Goal: Task Accomplishment & Management: Use online tool/utility

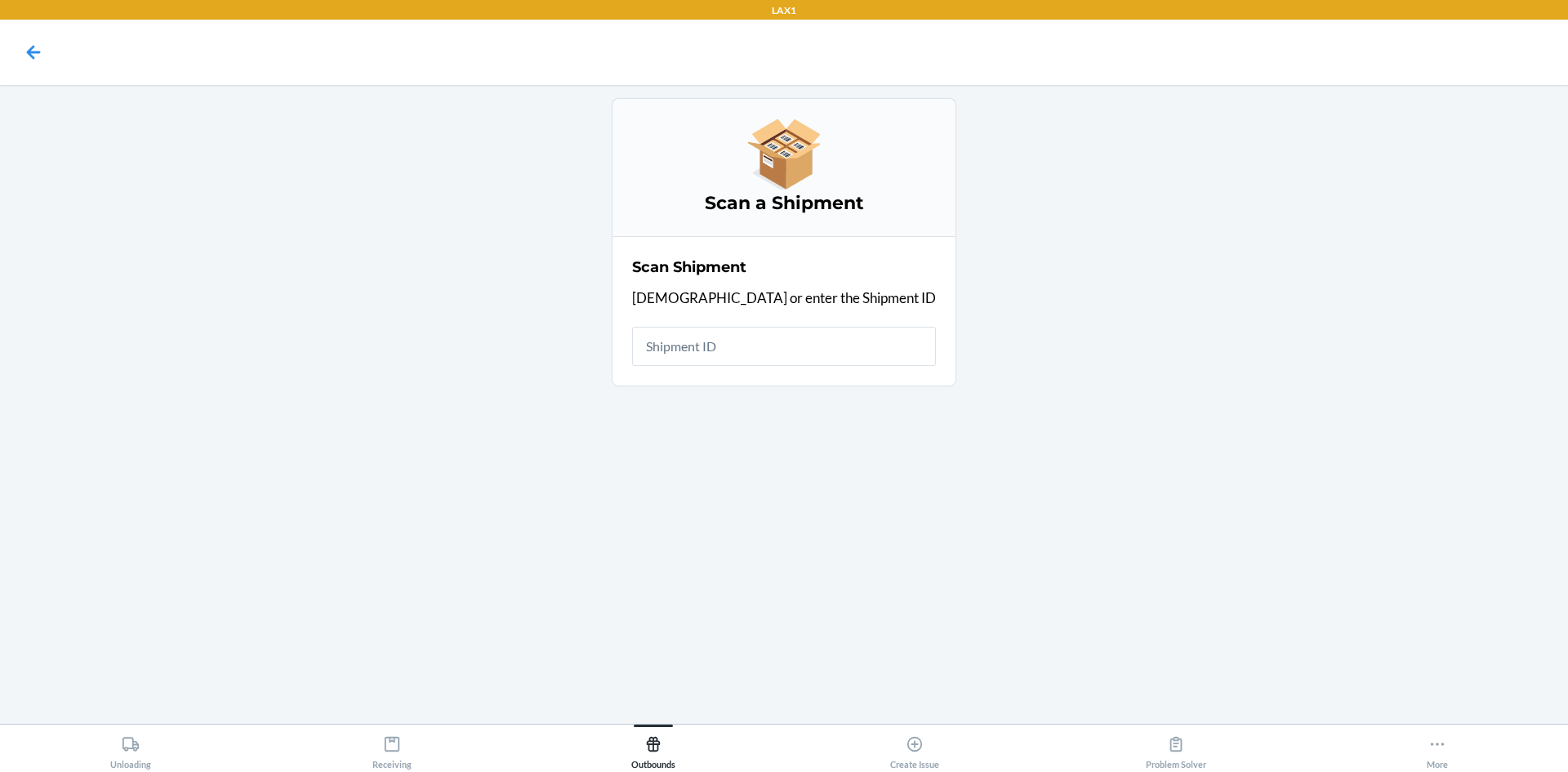
click at [761, 351] on input "text" at bounding box center [784, 346] width 304 height 39
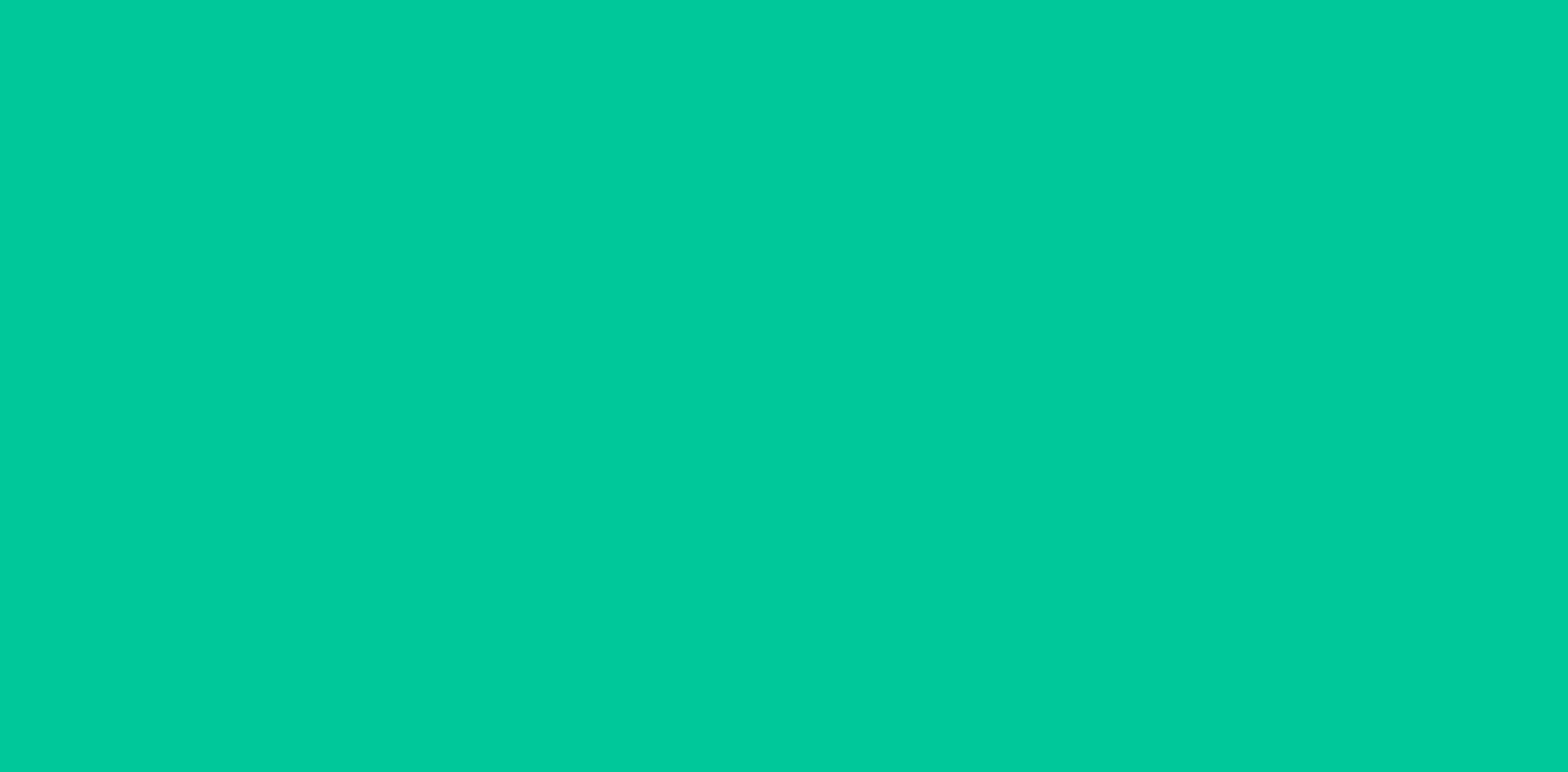
type input "[DATE]"
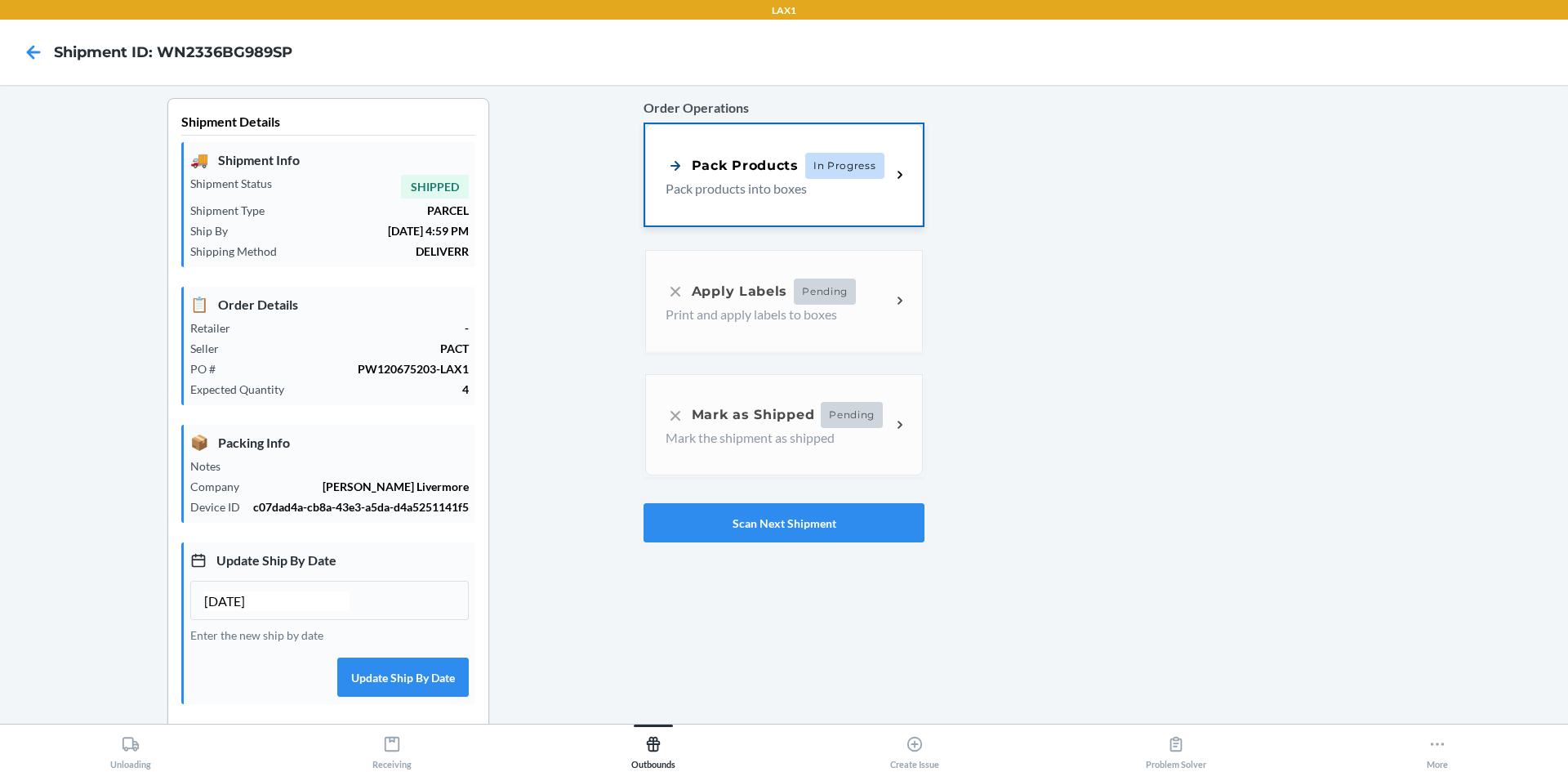
click at [728, 175] on div "Pack Products" at bounding box center [732, 165] width 133 height 20
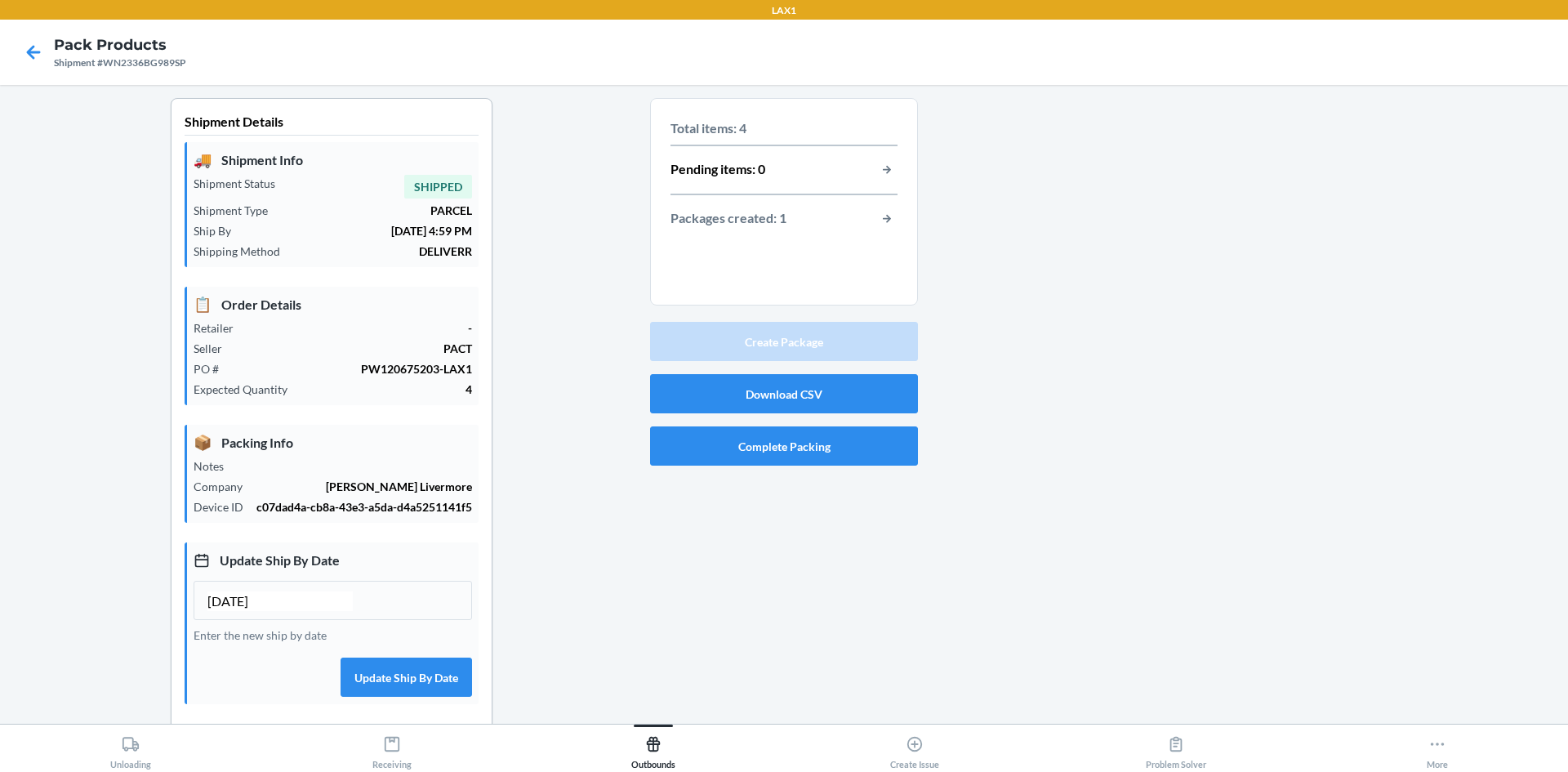
click at [801, 214] on div "Packages created: 1" at bounding box center [784, 218] width 227 height 21
click at [886, 211] on button "button-view-packages-created" at bounding box center [887, 218] width 21 height 21
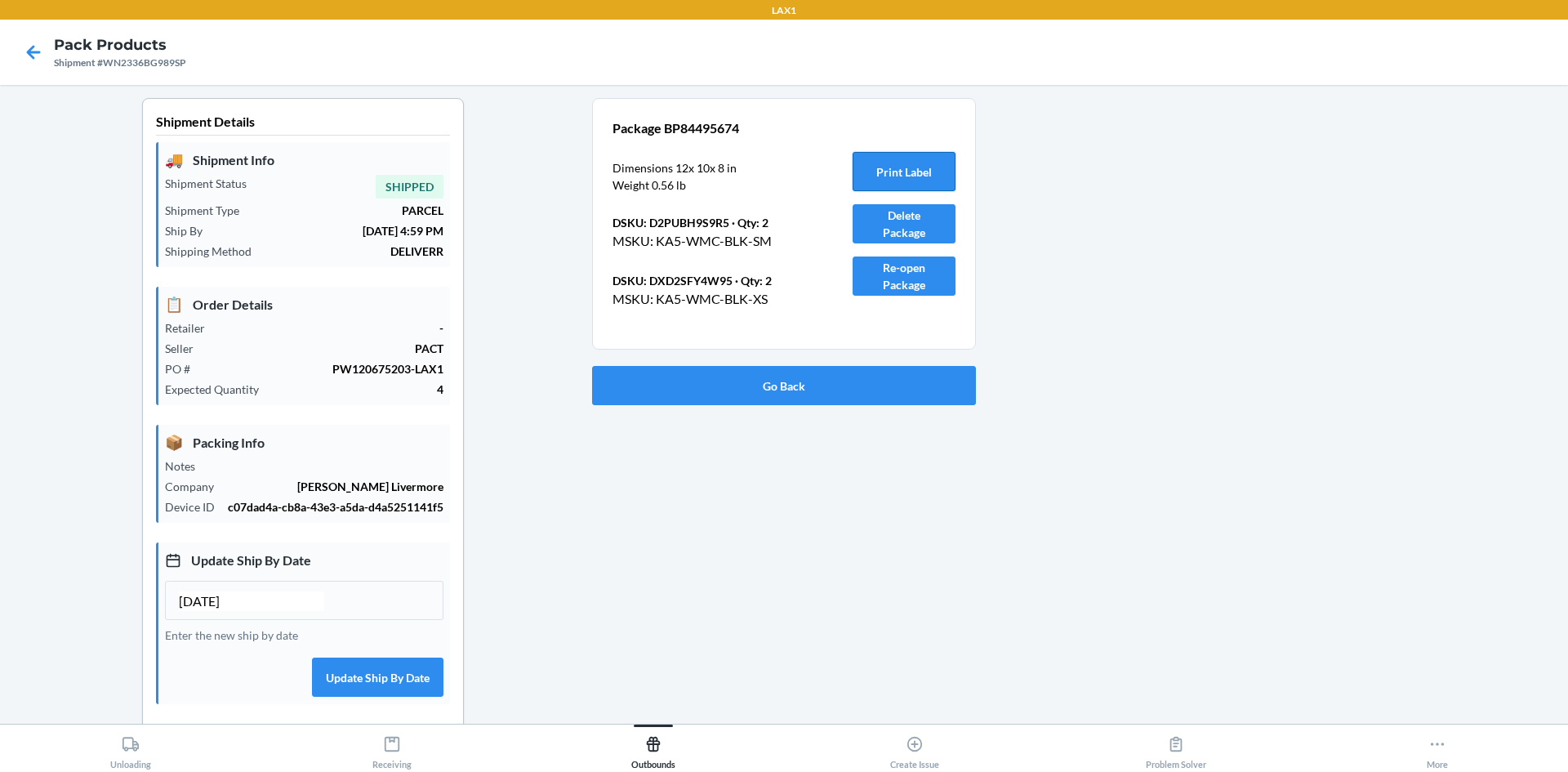
click at [917, 171] on button "Print Label" at bounding box center [904, 171] width 103 height 39
click at [829, 376] on button "Go Back" at bounding box center [784, 386] width 384 height 39
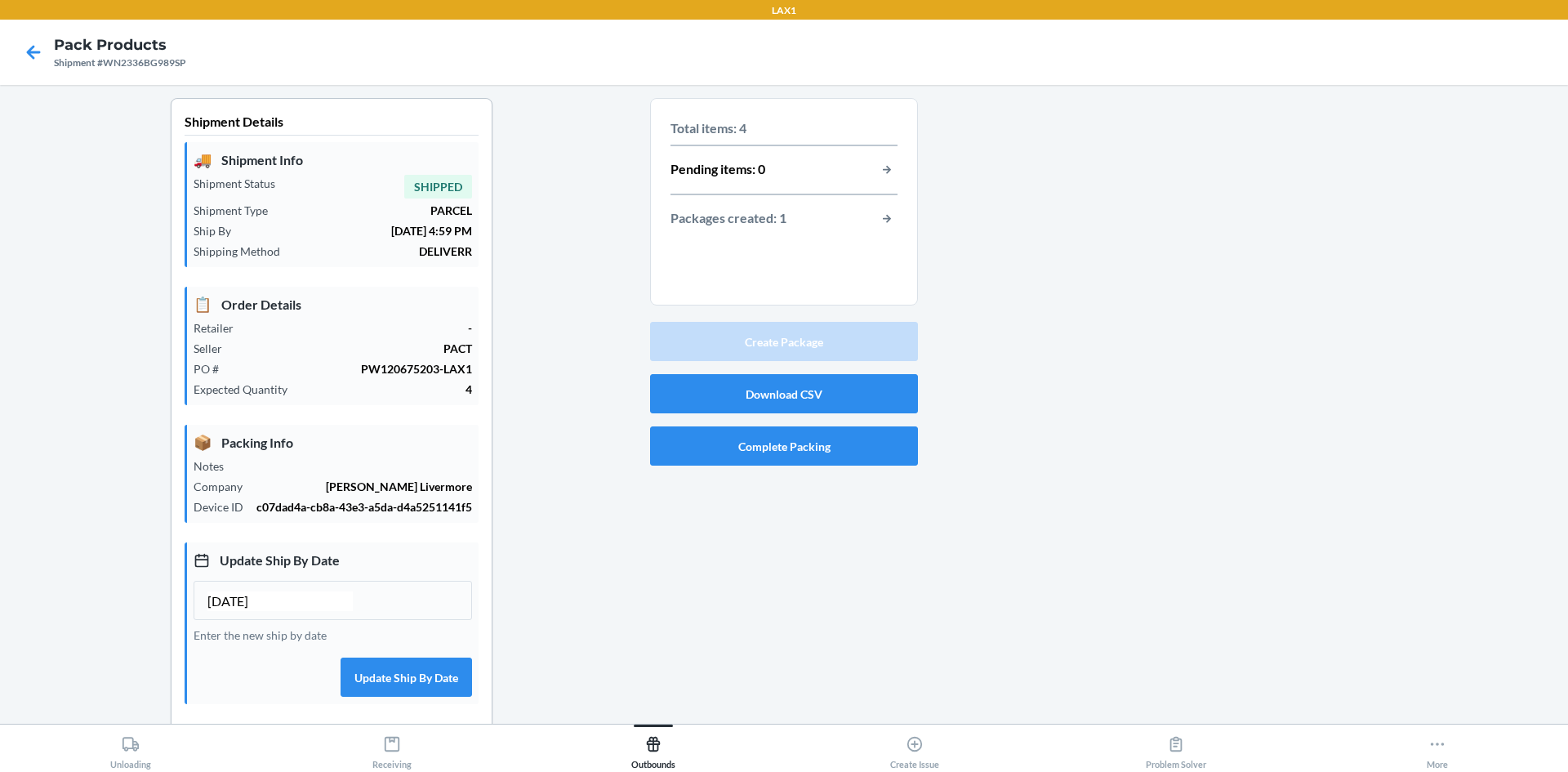
click at [782, 472] on div "Total items: 4 Pending items: 0 Packages created: 1 Create Package Download CSV…" at bounding box center [784, 508] width 268 height 821
click at [805, 444] on button "Complete Packing" at bounding box center [784, 446] width 268 height 39
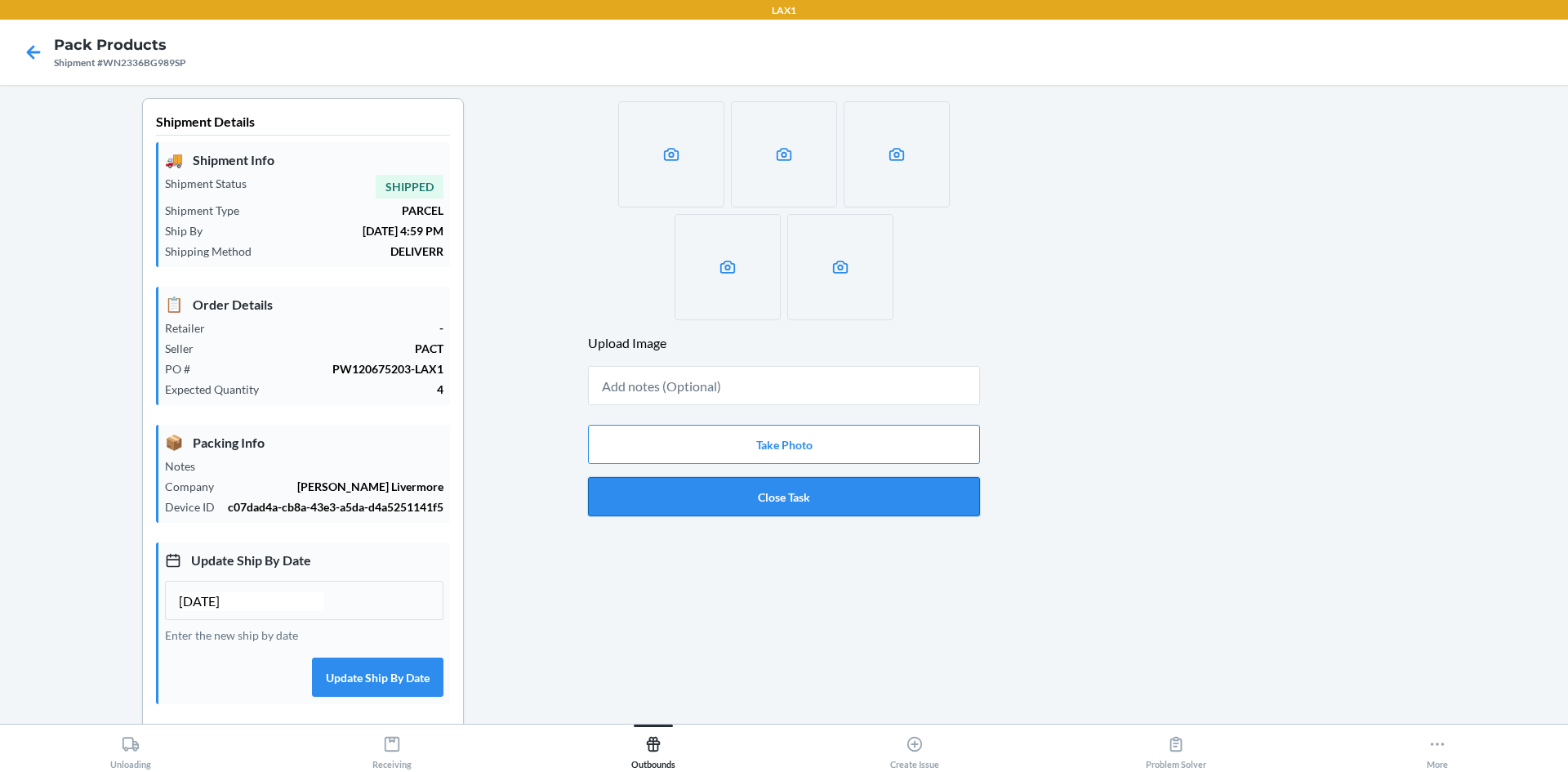
click at [742, 499] on button "Close Task" at bounding box center [784, 496] width 392 height 39
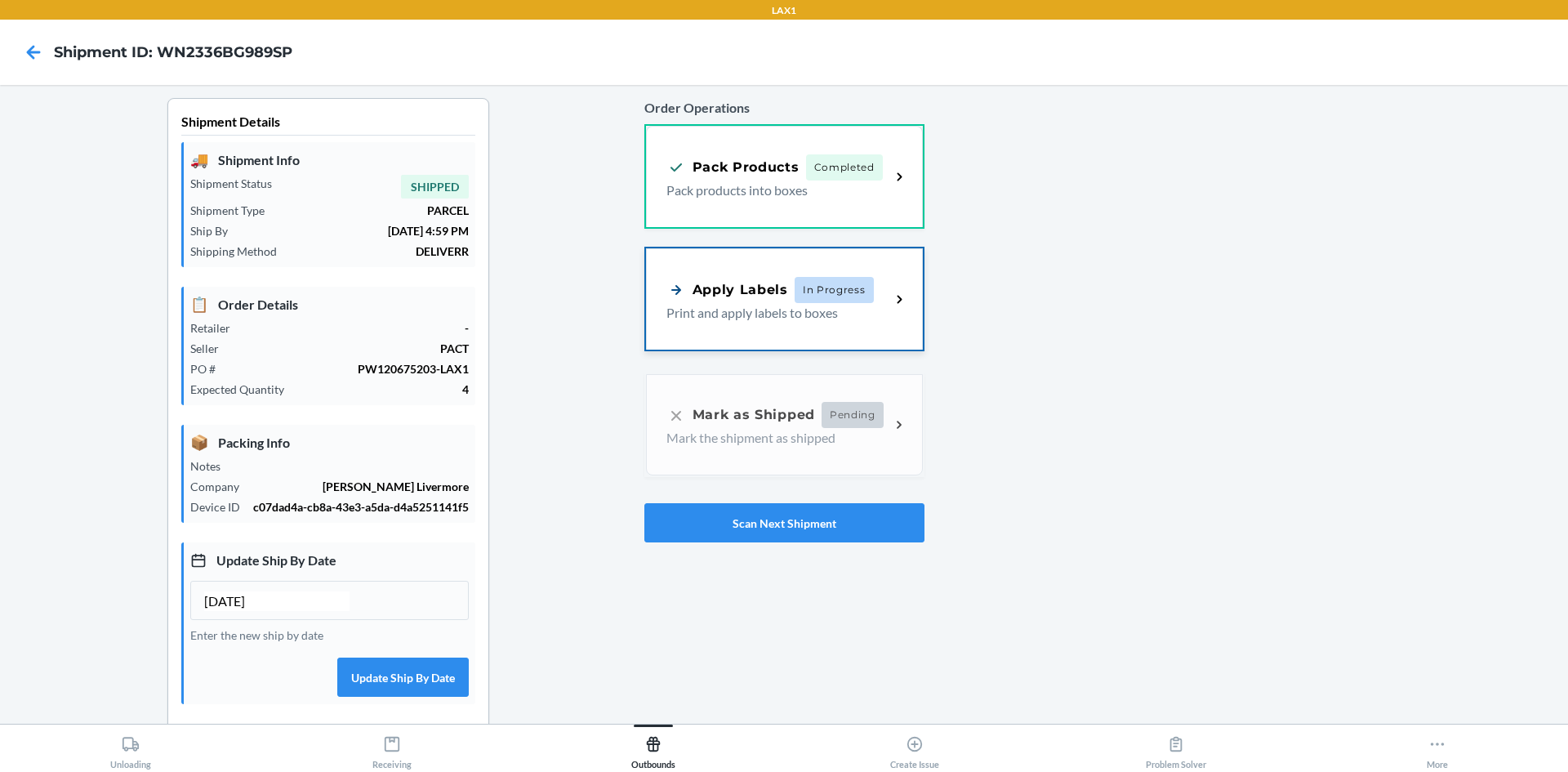
click at [741, 298] on div "Apply Labels" at bounding box center [726, 290] width 122 height 20
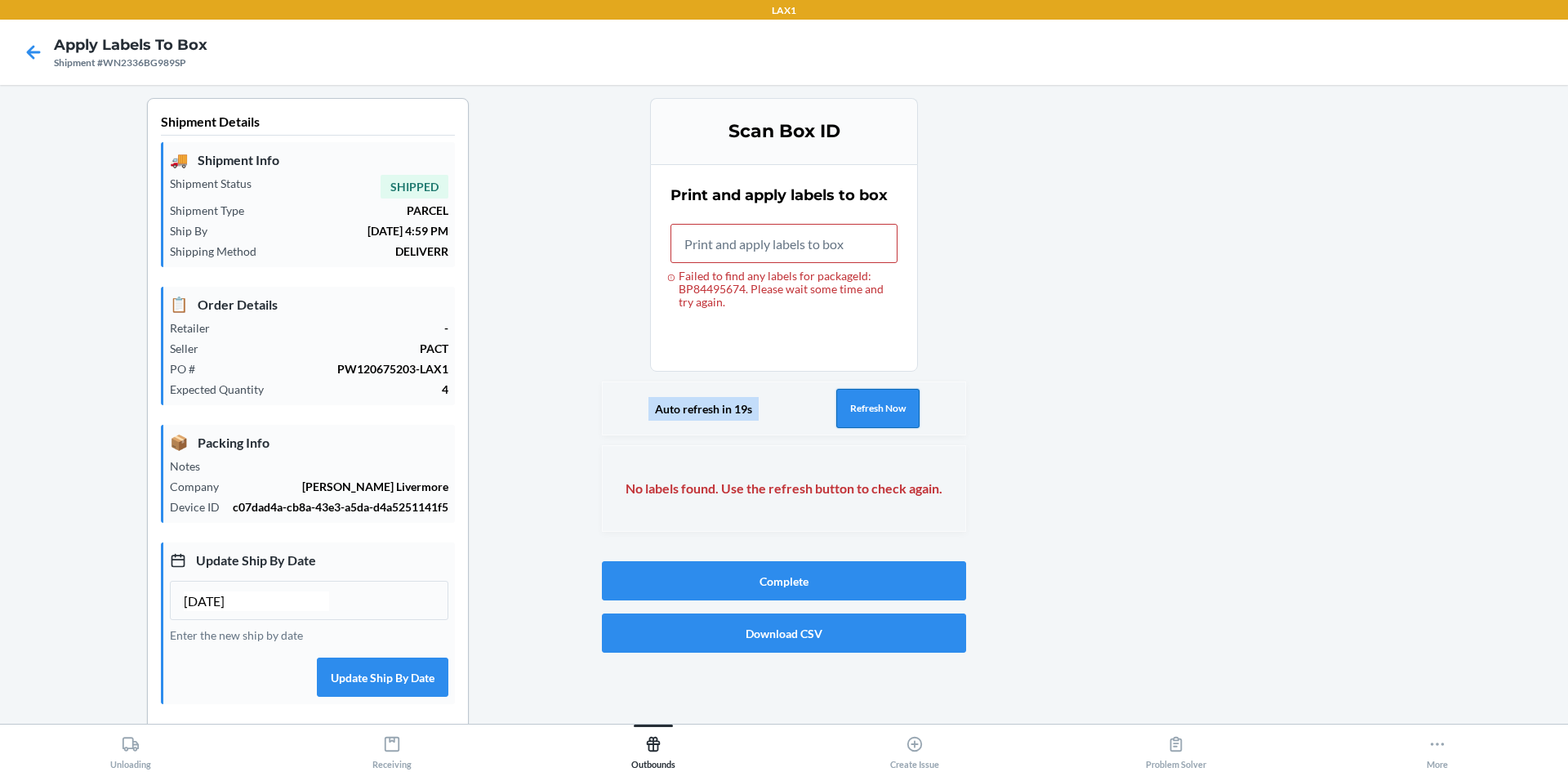
click at [880, 409] on button "Refresh Now" at bounding box center [878, 409] width 84 height 39
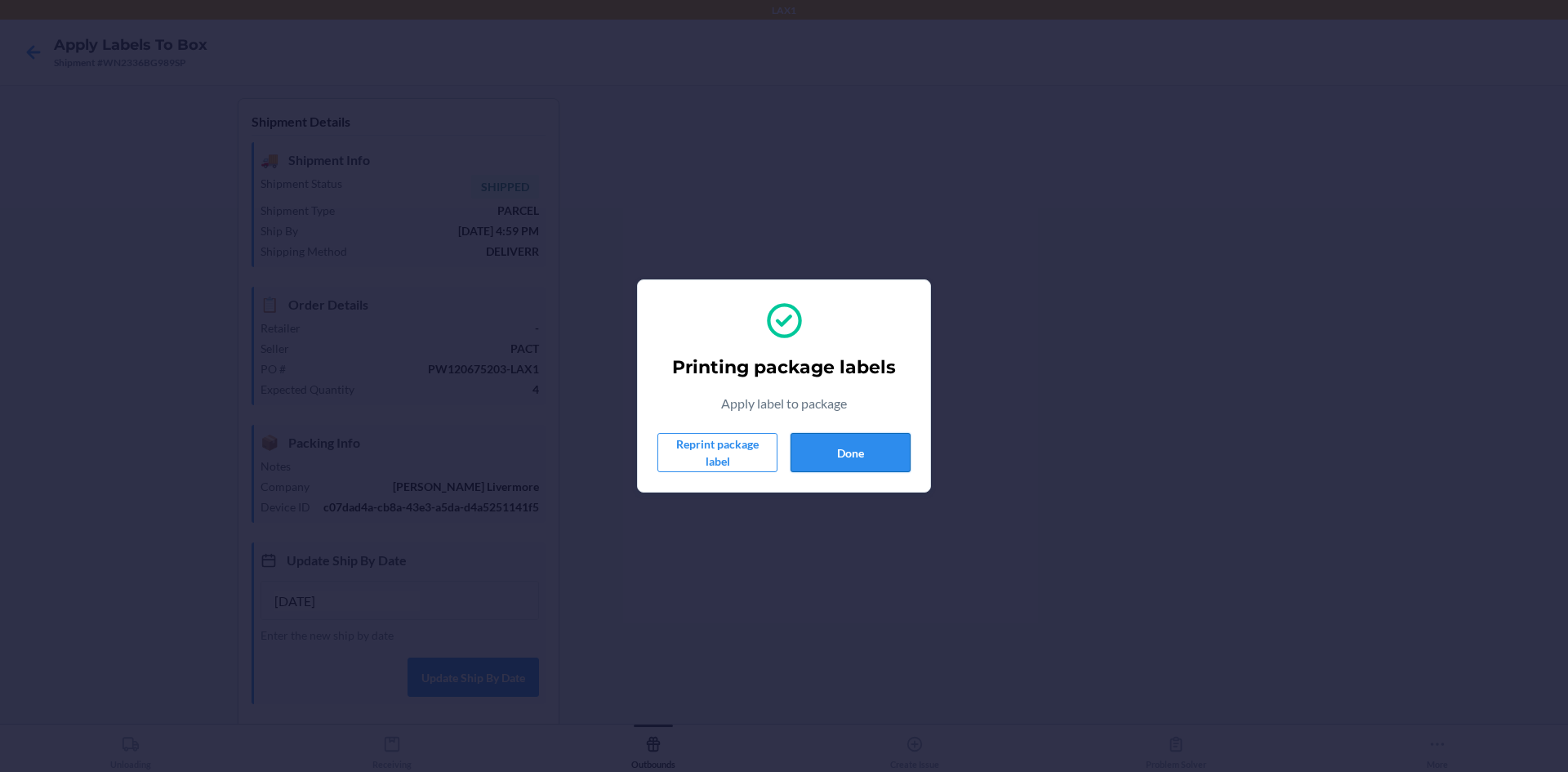
click at [874, 455] on button "Done" at bounding box center [850, 453] width 120 height 39
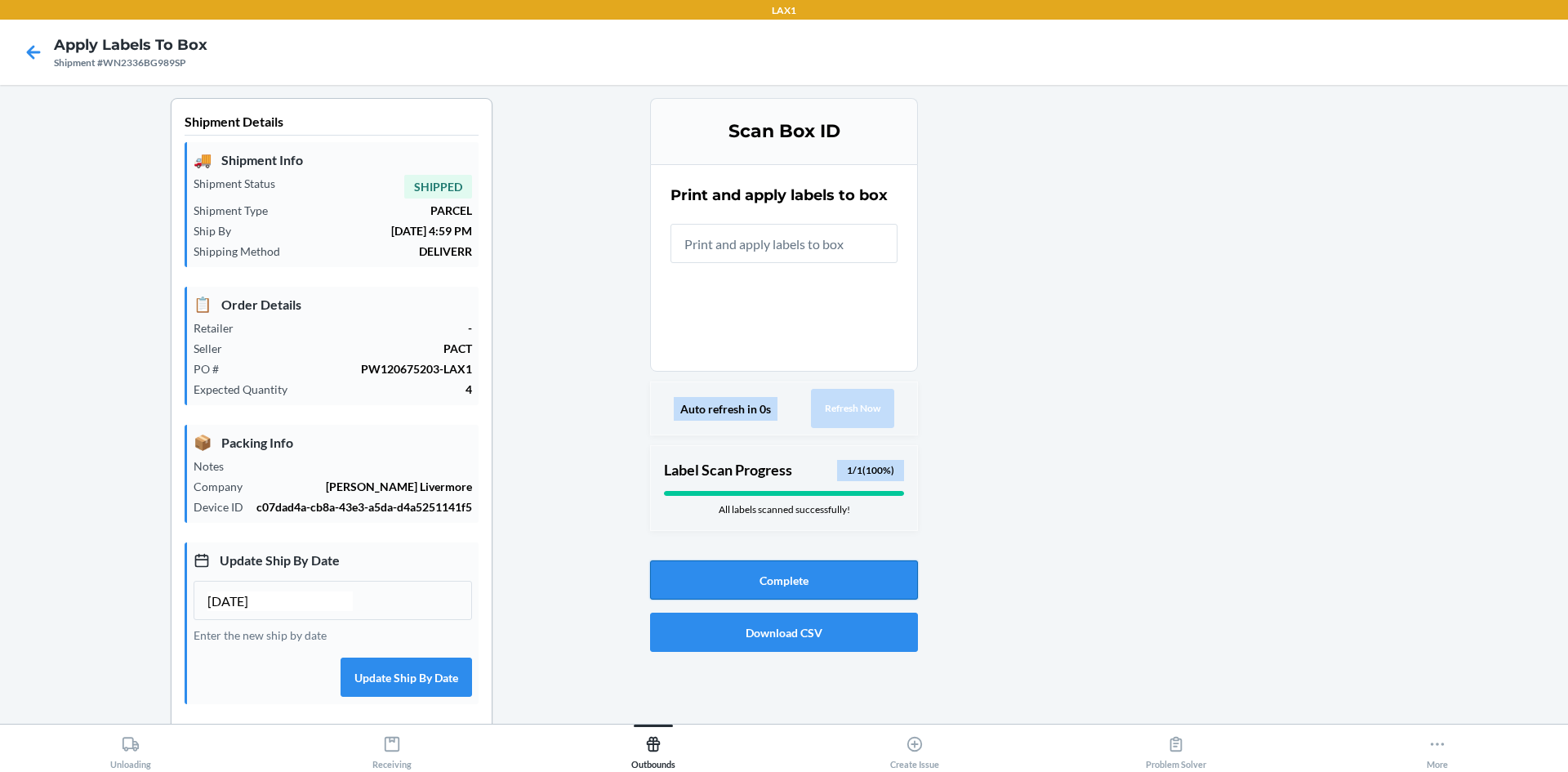
click at [866, 576] on button "Complete" at bounding box center [784, 580] width 268 height 39
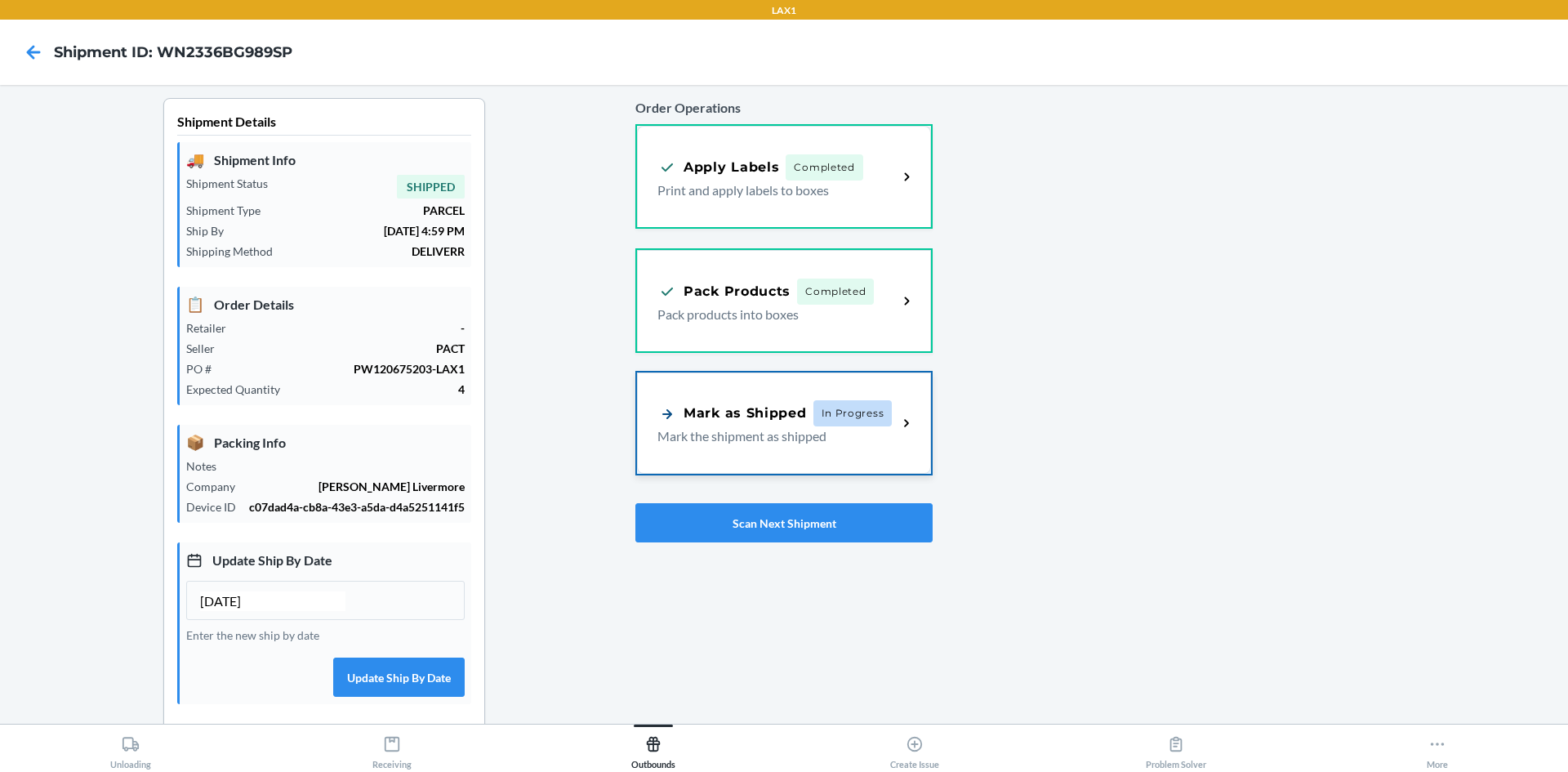
click at [758, 415] on div "Mark as Shipped" at bounding box center [732, 414] width 149 height 20
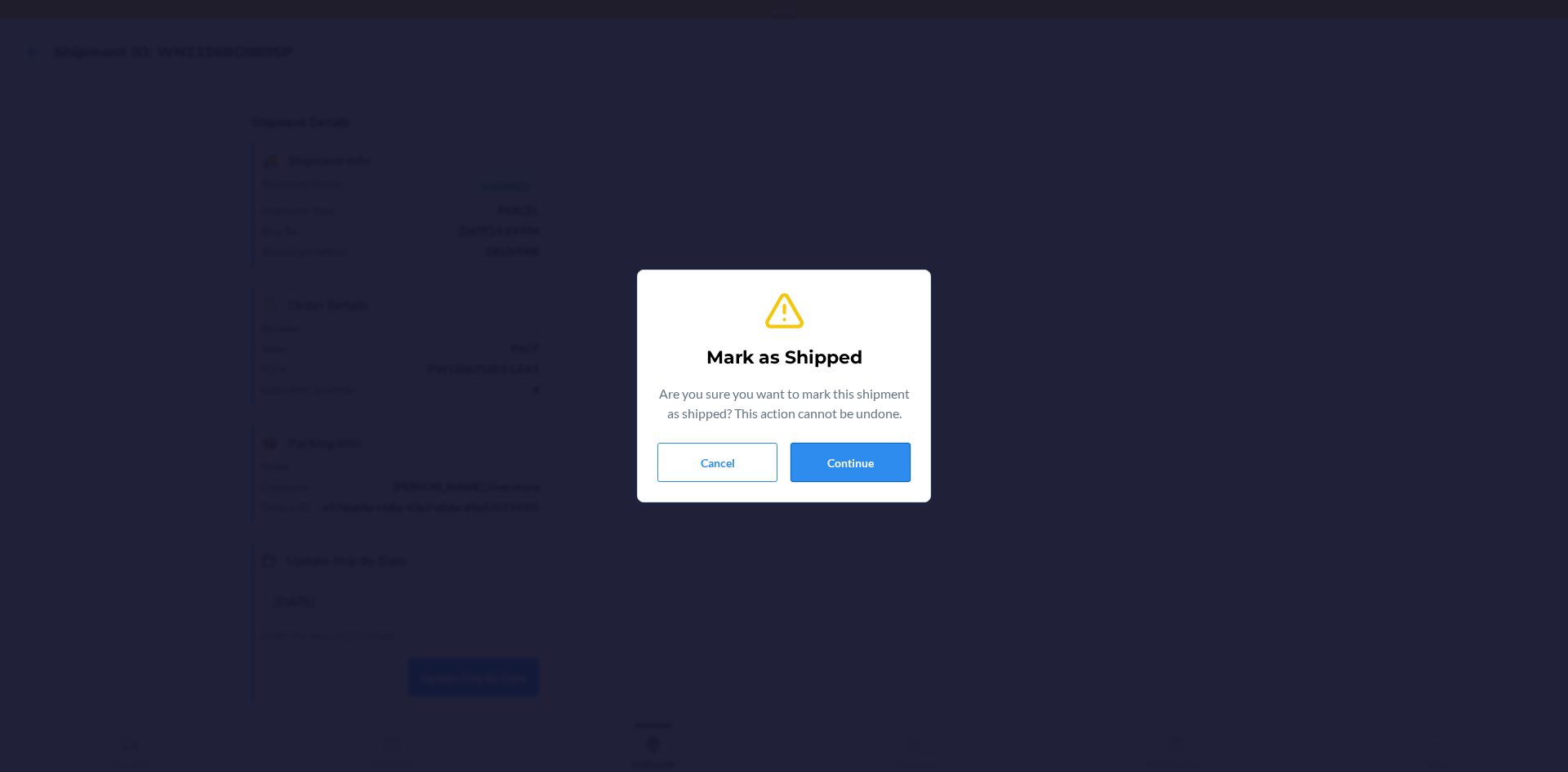
click at [856, 467] on button "Continue" at bounding box center [850, 462] width 120 height 39
click at [881, 470] on button "Continue" at bounding box center [850, 462] width 120 height 39
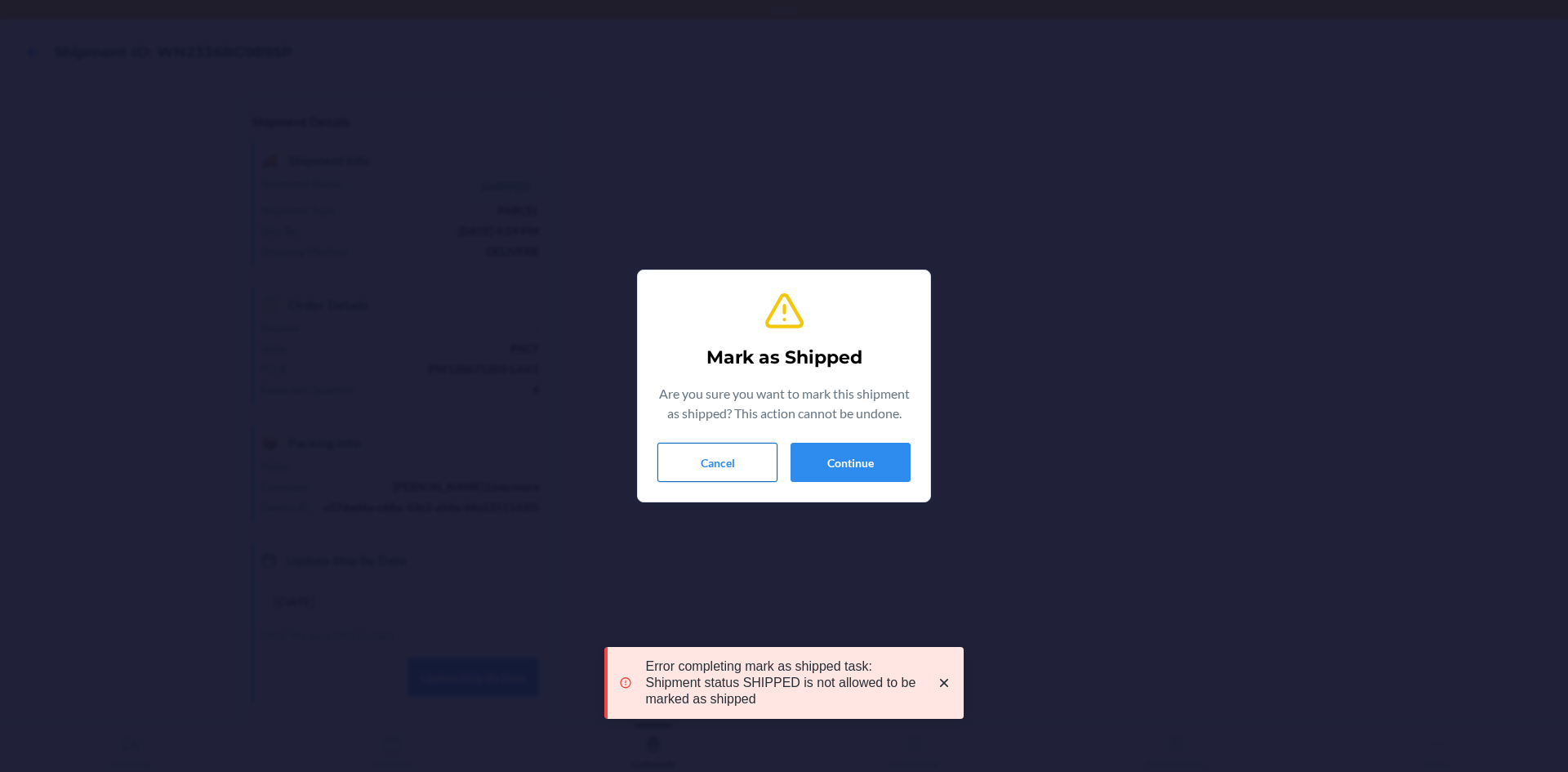
click at [743, 457] on button "Cancel" at bounding box center [717, 462] width 120 height 39
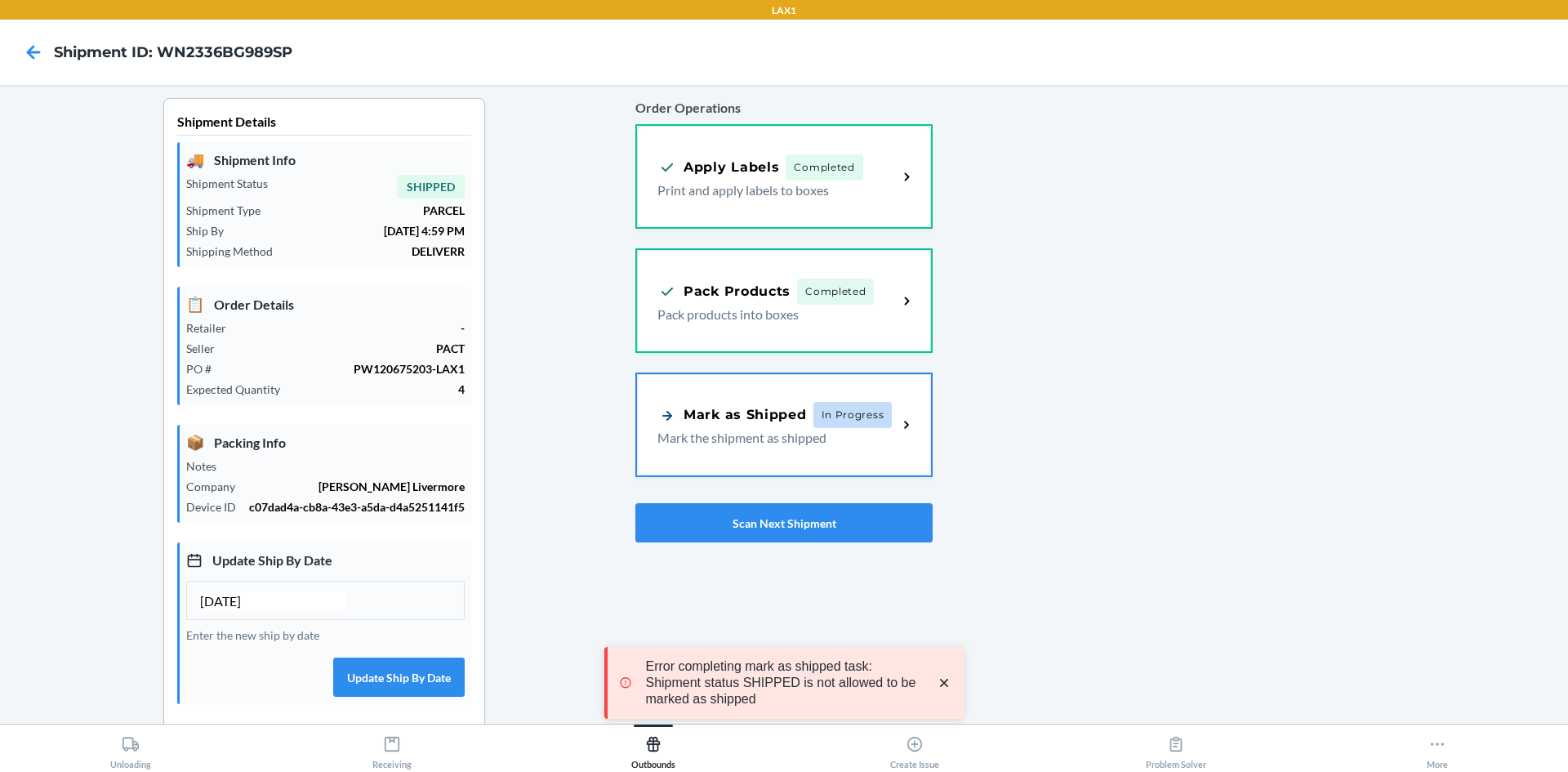
click at [951, 682] on icon "close toast" at bounding box center [943, 682] width 16 height 16
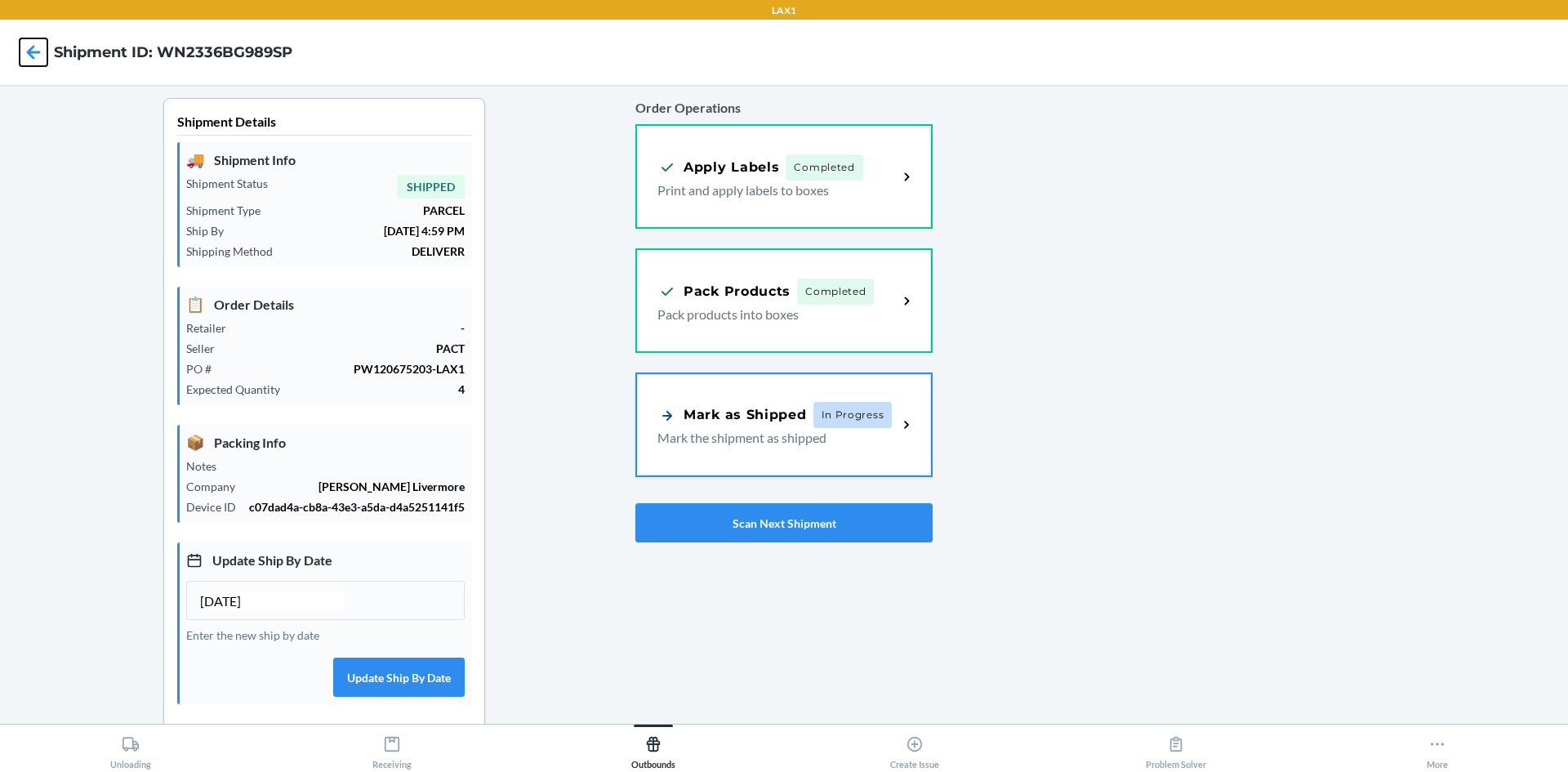
click at [28, 55] on icon at bounding box center [33, 52] width 28 height 28
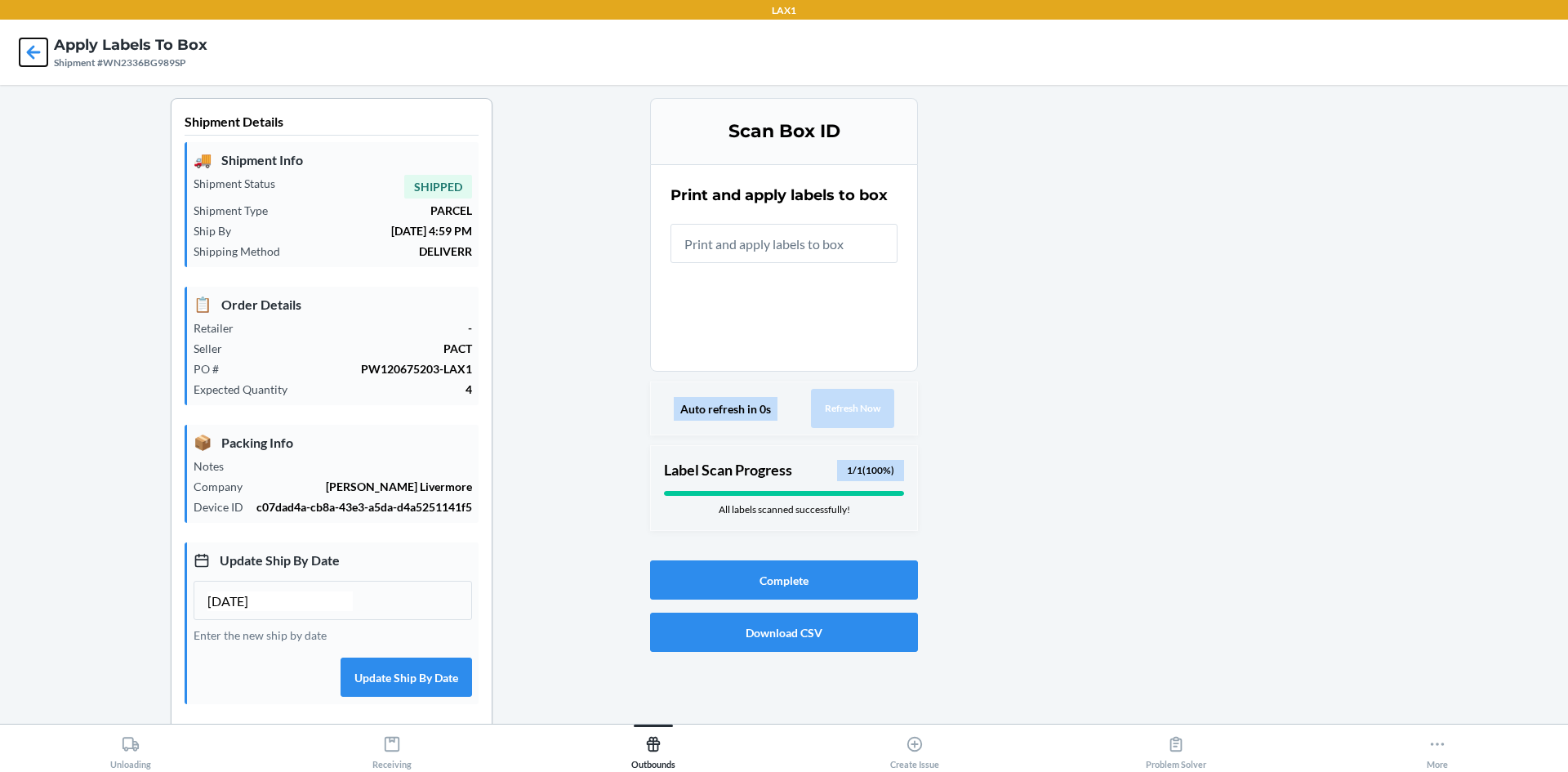
click at [36, 55] on icon at bounding box center [33, 52] width 28 height 28
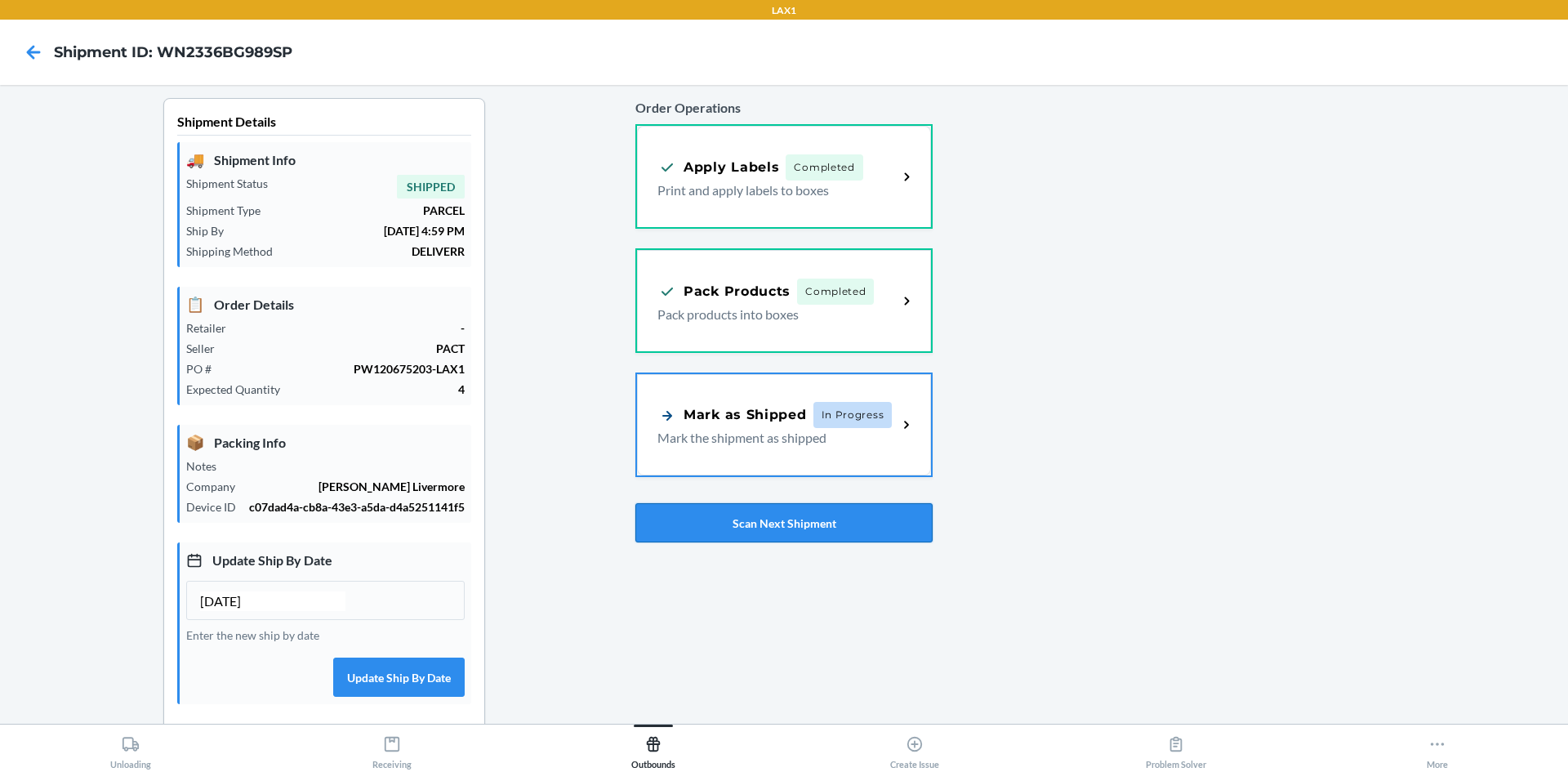
click at [851, 530] on button "Scan Next Shipment" at bounding box center [784, 523] width 298 height 39
